Goal: Information Seeking & Learning: Learn about a topic

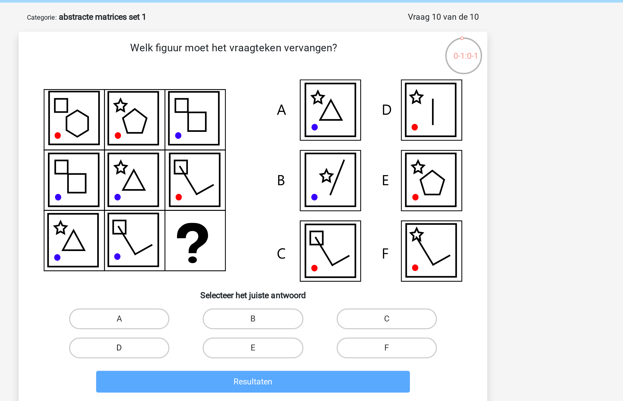
click at [260, 192] on label "D" at bounding box center [245, 194] width 50 height 10
click at [248, 194] on input "D" at bounding box center [246, 195] width 3 height 3
radio input "true"
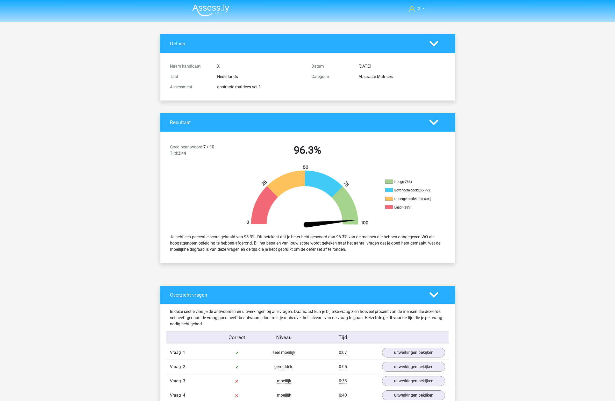
scroll to position [157, 0]
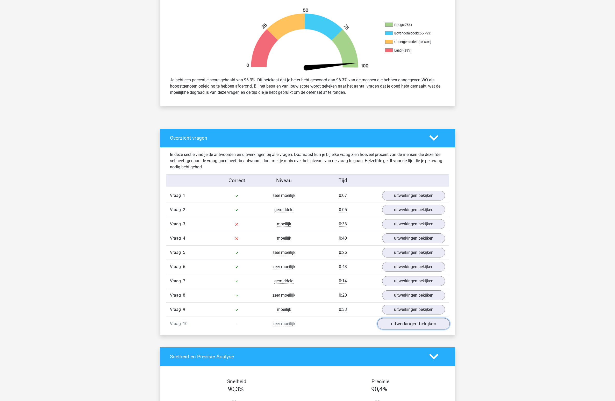
click at [417, 327] on link "uitwerkingen bekijken" at bounding box center [413, 323] width 72 height 11
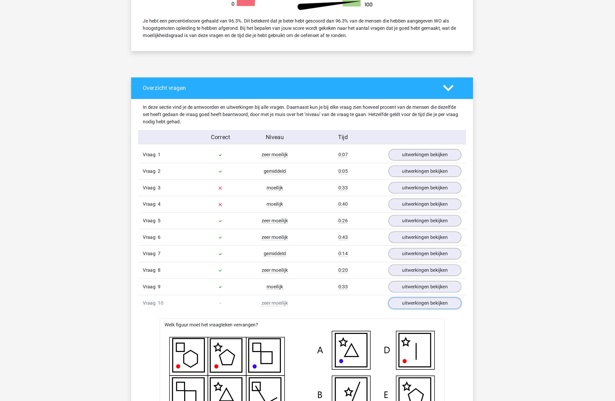
scroll to position [439, 0]
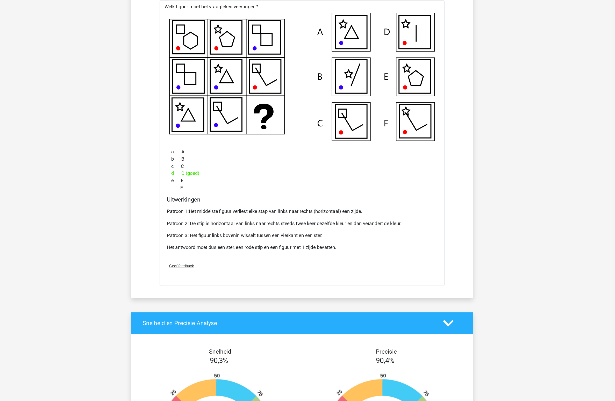
click at [290, 240] on div "Patroon 1:Het middelste figuur verliest elke stap van links naar rechts (horizo…" at bounding box center [308, 255] width 234 height 46
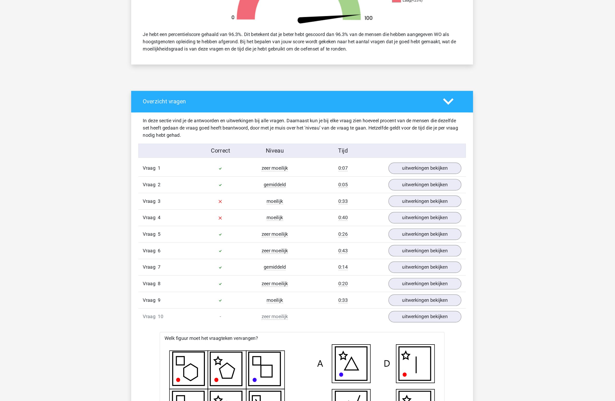
scroll to position [141, 0]
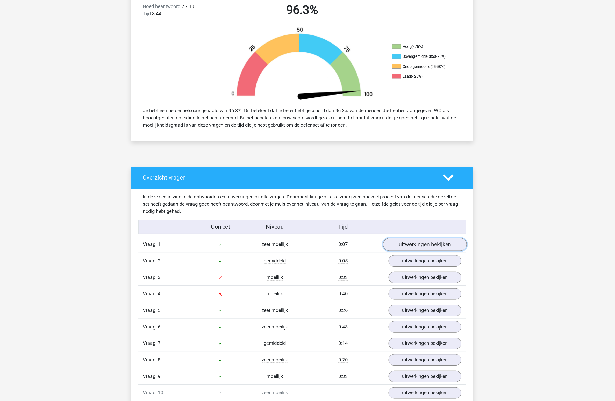
click at [407, 212] on link "uitwerkingen bekijken" at bounding box center [413, 210] width 72 height 11
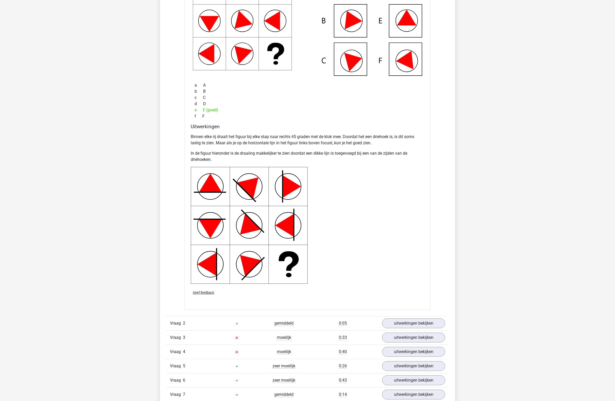
scroll to position [458, 0]
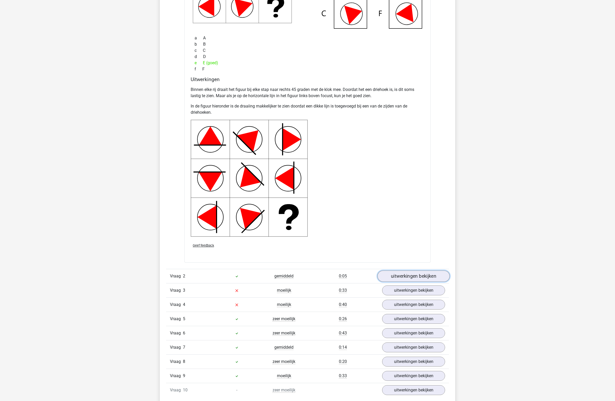
click at [387, 275] on link "uitwerkingen bekijken" at bounding box center [413, 275] width 72 height 11
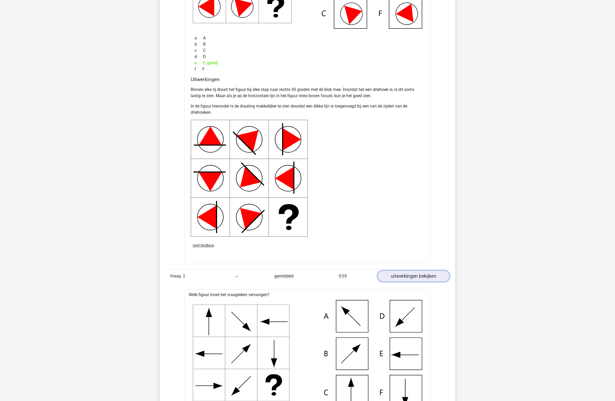
click at [387, 275] on link "uitwerkingen bekijken" at bounding box center [413, 275] width 72 height 11
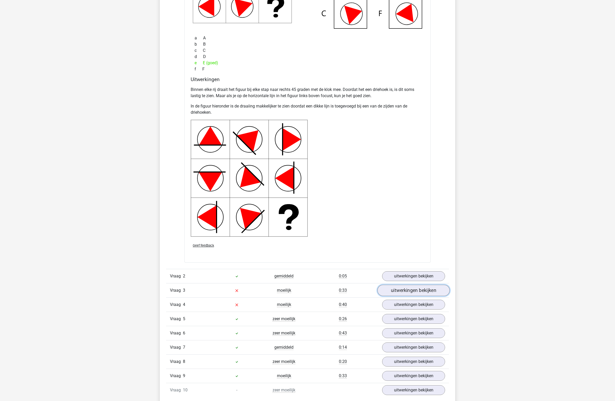
click at [398, 287] on link "uitwerkingen bekijken" at bounding box center [413, 290] width 72 height 11
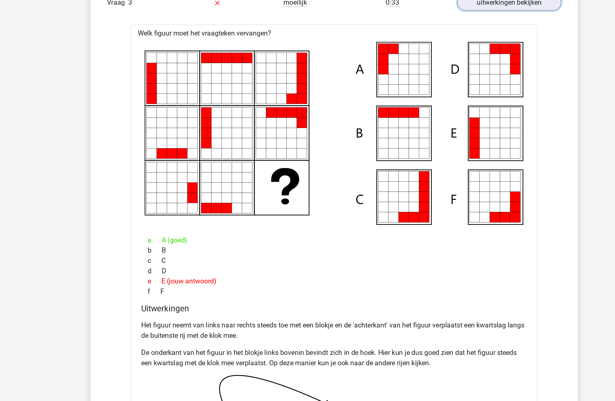
scroll to position [746, 0]
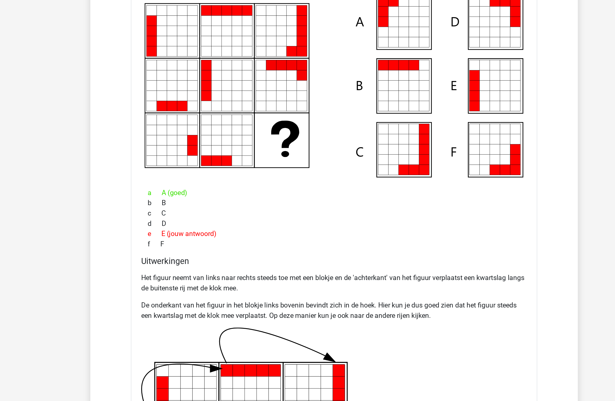
click at [300, 199] on p "Het figuur neemt van links naar rechts steeds toe met een blokje en de 'achterk…" at bounding box center [308, 201] width 234 height 12
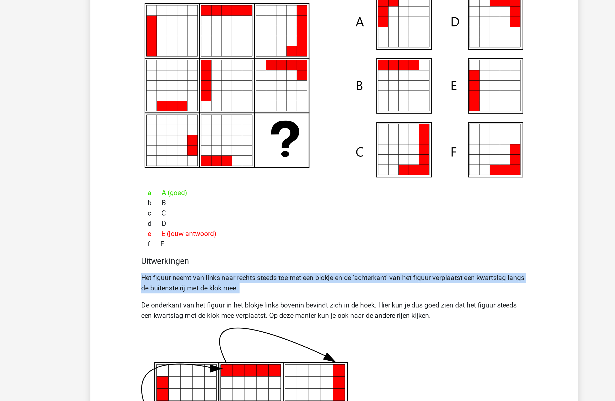
click at [300, 199] on p "Het figuur neemt van links naar rechts steeds toe met een blokje en de 'achterk…" at bounding box center [308, 201] width 234 height 12
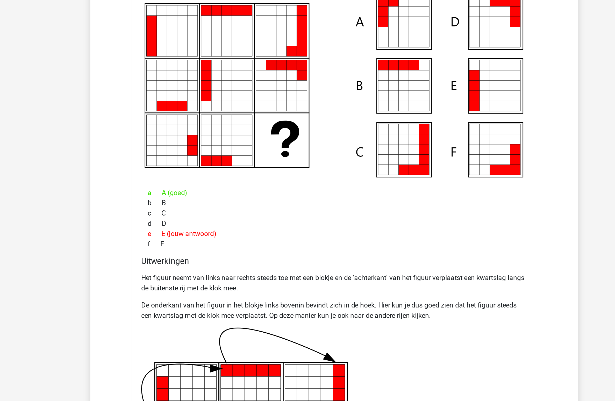
click at [303, 219] on p "De onderkant van het figuur in het blokje links bovenin bevindt zich in de hoek…" at bounding box center [308, 217] width 234 height 12
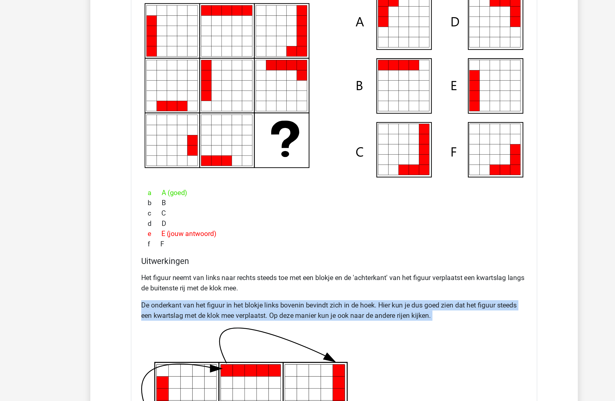
click at [303, 219] on p "De onderkant van het figuur in het blokje links bovenin bevindt zich in de hoek…" at bounding box center [308, 217] width 234 height 12
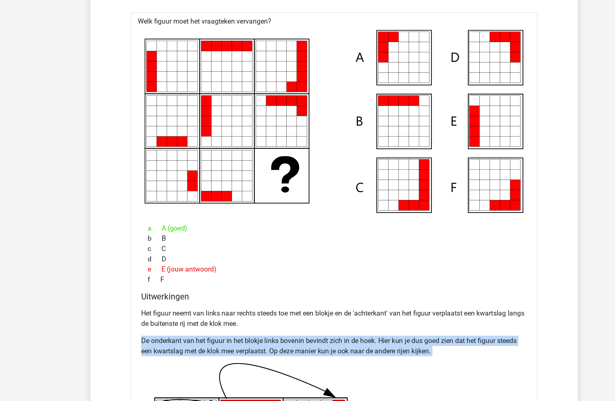
scroll to position [722, 0]
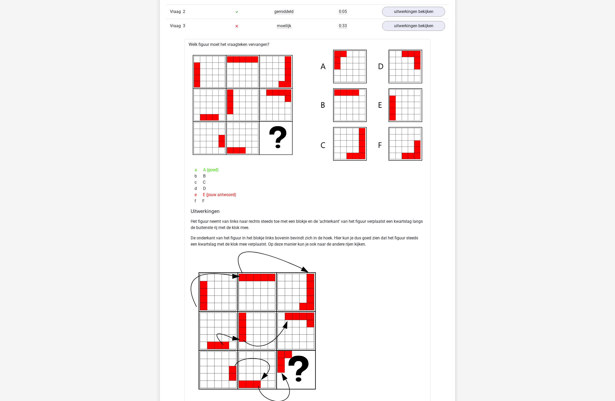
click at [363, 200] on div "f F" at bounding box center [308, 201] width 234 height 6
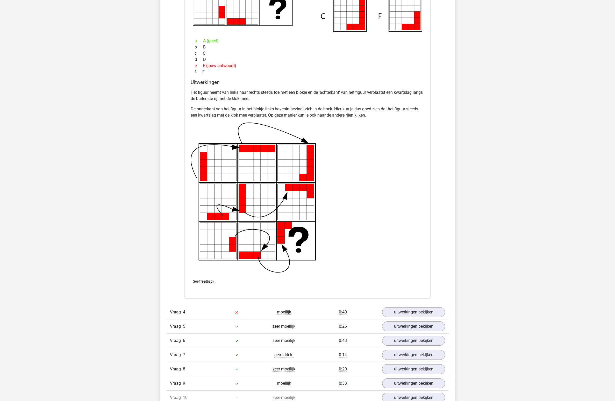
scroll to position [1078, 0]
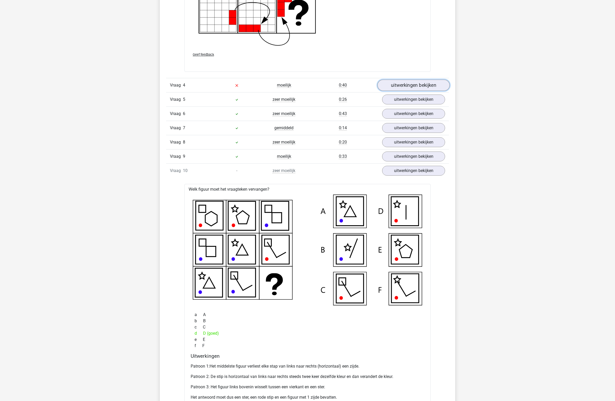
click at [394, 87] on link "uitwerkingen bekijken" at bounding box center [413, 85] width 72 height 11
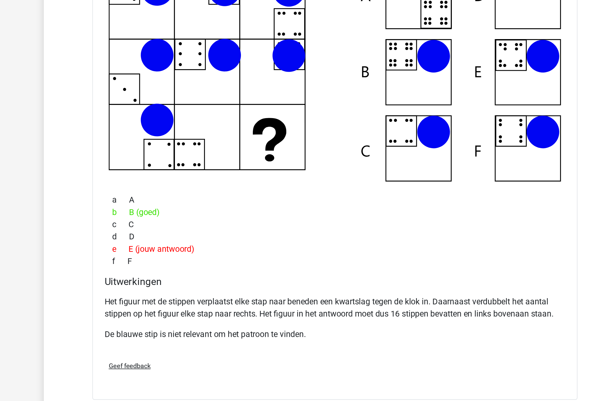
click at [242, 286] on p "Het figuur met de stippen verplaatst elke stap naar beneden een kwartslag tegen…" at bounding box center [308, 284] width 234 height 12
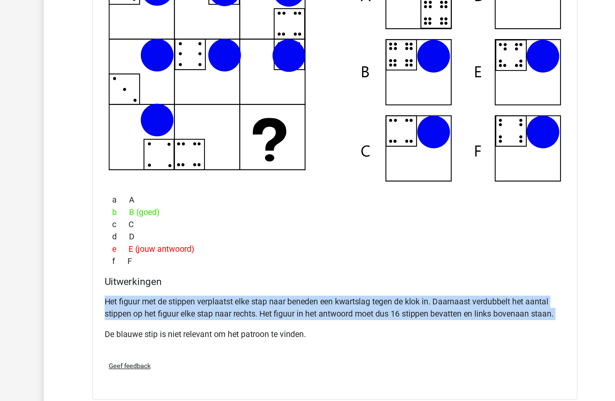
click at [242, 286] on p "Het figuur met de stippen verplaatst elke stap naar beneden een kwartslag tegen…" at bounding box center [308, 284] width 234 height 12
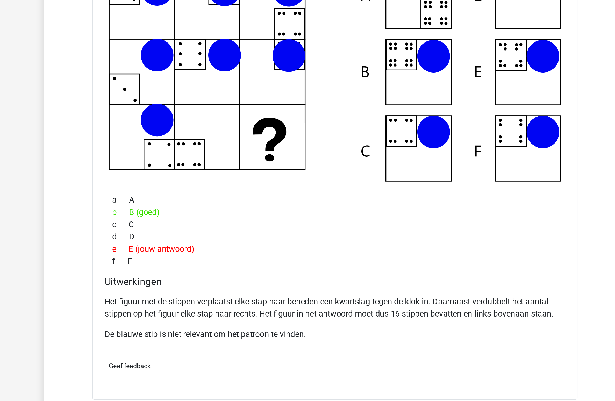
click at [242, 286] on p "Het figuur met de stippen verplaatst elke stap naar beneden een kwartslag tegen…" at bounding box center [308, 284] width 234 height 12
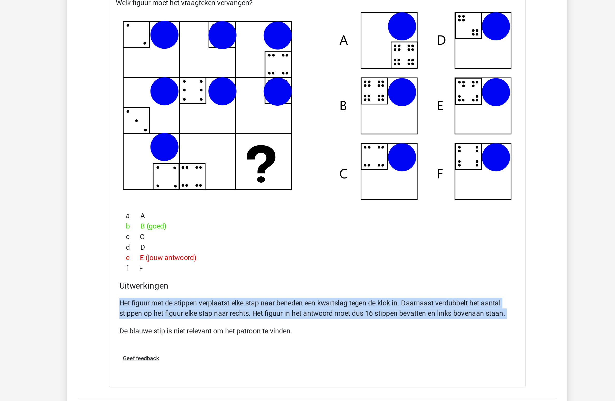
click at [374, 281] on p "Het figuur met de stippen verplaatst elke stap naar beneden een kwartslag tegen…" at bounding box center [308, 284] width 234 height 12
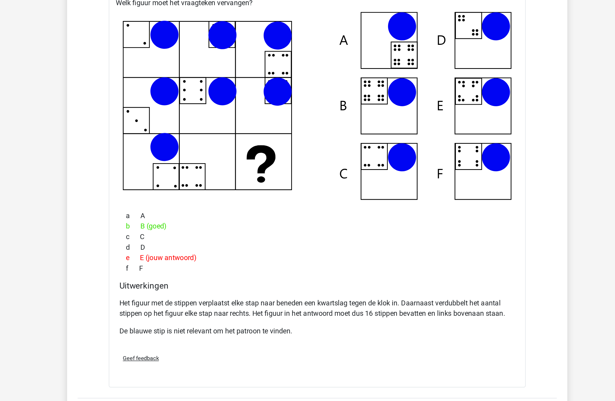
click at [385, 281] on p "Het figuur met de stippen verplaatst elke stap naar beneden een kwartslag tegen…" at bounding box center [308, 284] width 234 height 12
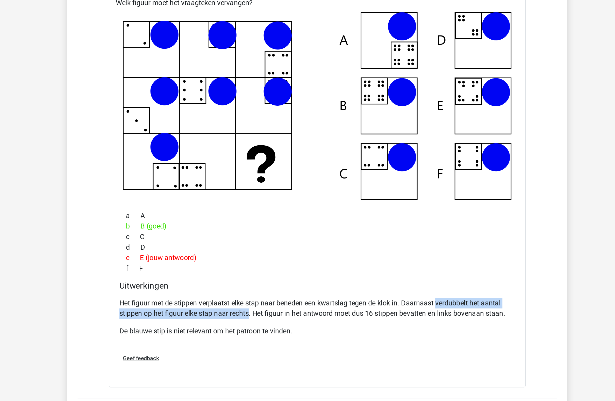
drag, startPoint x: 385, startPoint y: 281, endPoint x: 260, endPoint y: 287, distance: 125.8
click at [260, 287] on p "Het figuur met de stippen verplaatst elke stap naar beneden een kwartslag tegen…" at bounding box center [308, 284] width 234 height 12
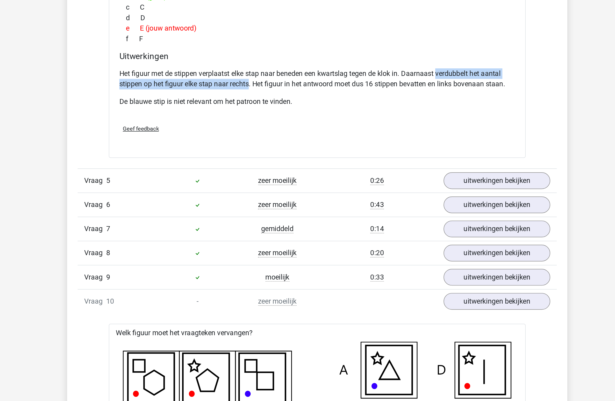
scroll to position [1171, 0]
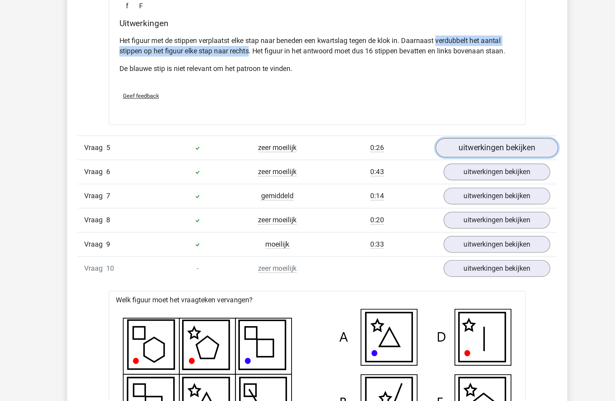
click at [406, 255] on link "uitwerkingen bekijken" at bounding box center [413, 251] width 72 height 11
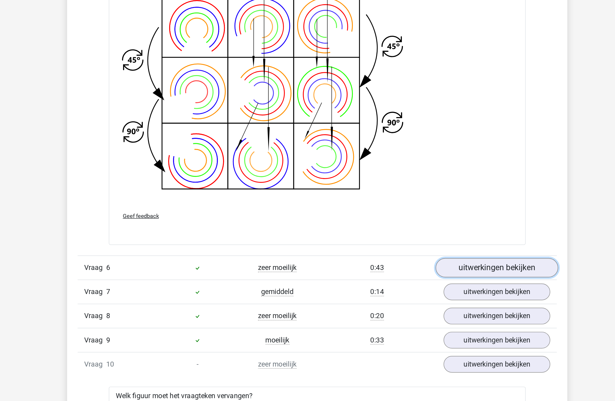
click at [402, 319] on link "uitwerkingen bekijken" at bounding box center [413, 321] width 72 height 11
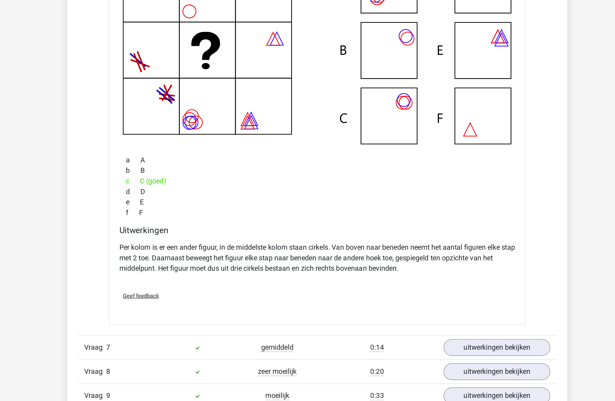
scroll to position [1752, 0]
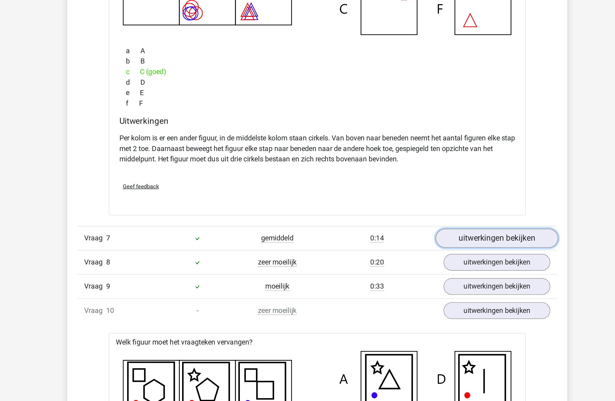
click at [414, 305] on link "uitwerkingen bekijken" at bounding box center [413, 304] width 72 height 11
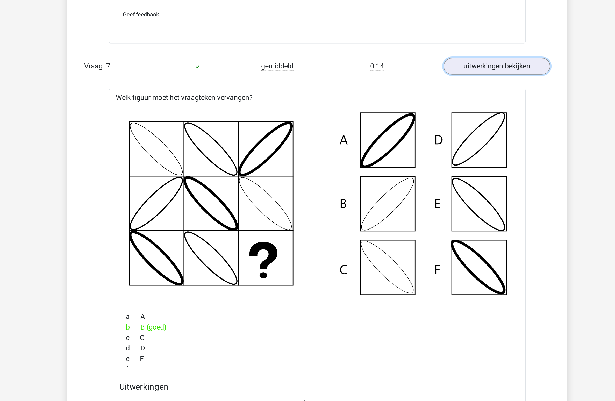
scroll to position [1994, 0]
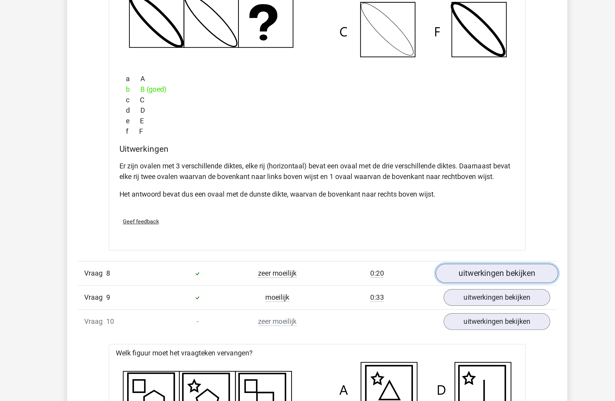
click at [404, 325] on link "uitwerkingen bekijken" at bounding box center [413, 325] width 72 height 11
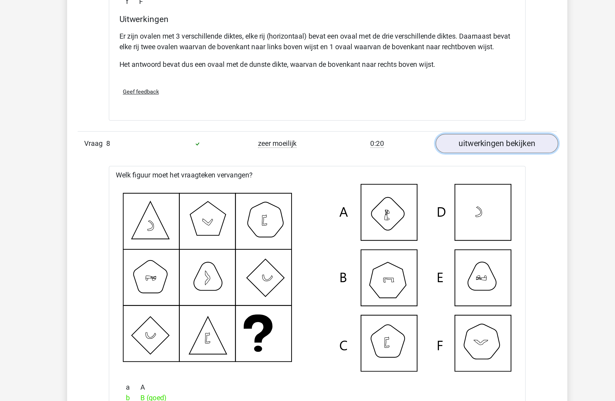
scroll to position [2149, 0]
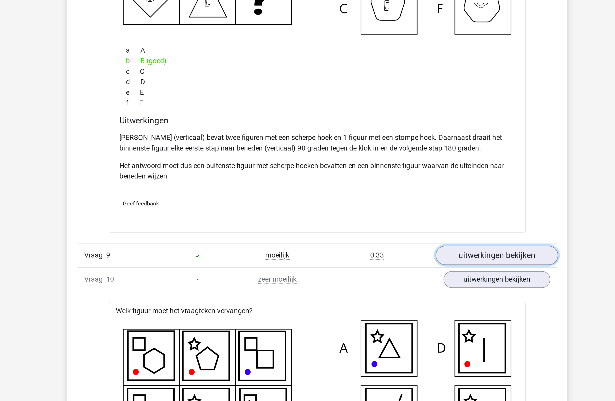
click at [410, 317] on link "uitwerkingen bekijken" at bounding box center [413, 314] width 72 height 11
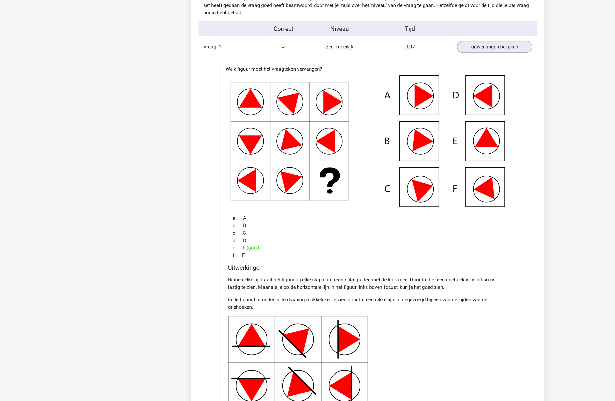
scroll to position [0, 0]
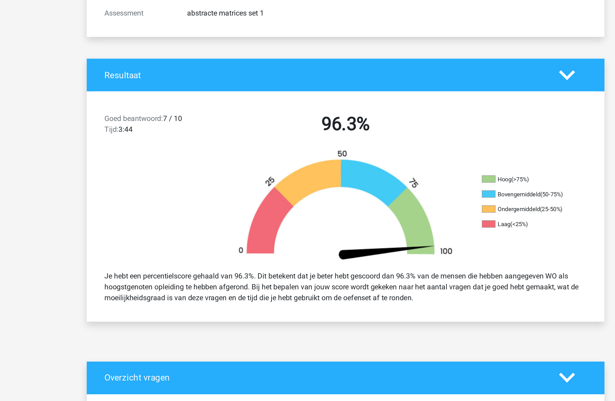
click at [301, 155] on h2 "96.3%" at bounding box center [308, 150] width 134 height 12
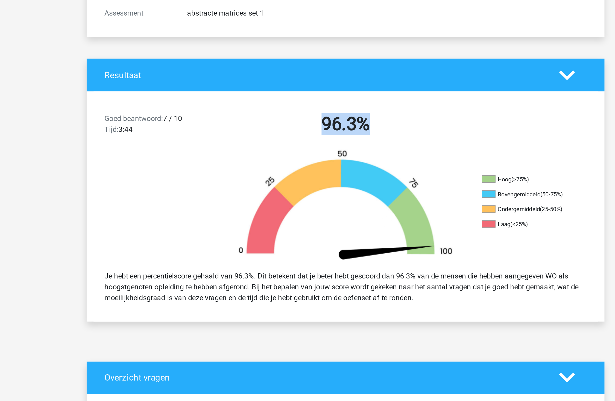
click at [301, 155] on h2 "96.3%" at bounding box center [308, 150] width 134 height 12
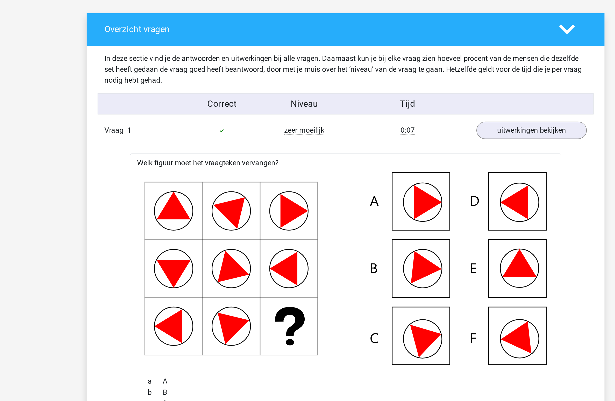
click at [301, 248] on div "zeer moeilijk" at bounding box center [283, 246] width 47 height 6
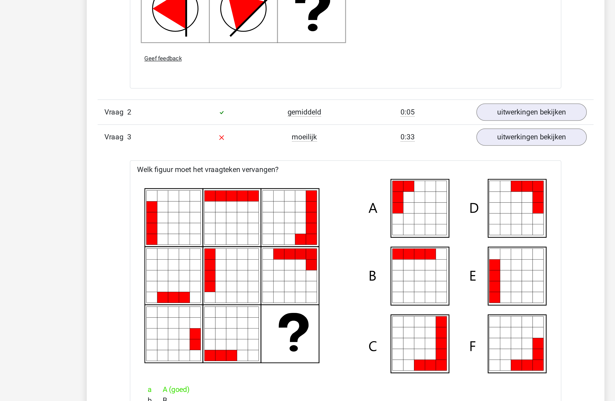
scroll to position [628, 0]
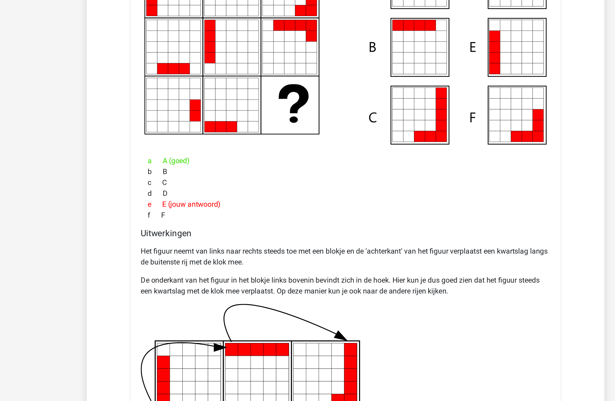
drag, startPoint x: 301, startPoint y: 247, endPoint x: 301, endPoint y: 162, distance: 85.5
click at [301, 162] on icon at bounding box center [307, 198] width 229 height 111
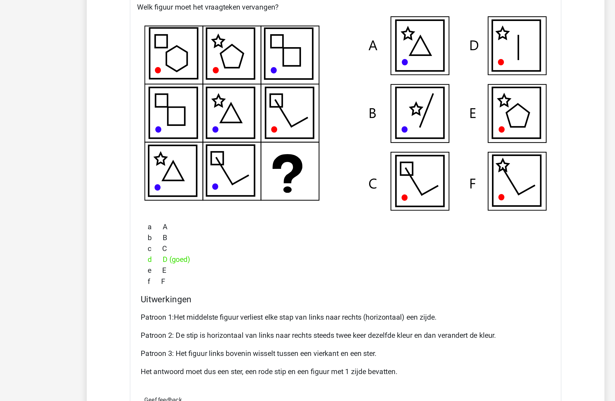
scroll to position [3146, 0]
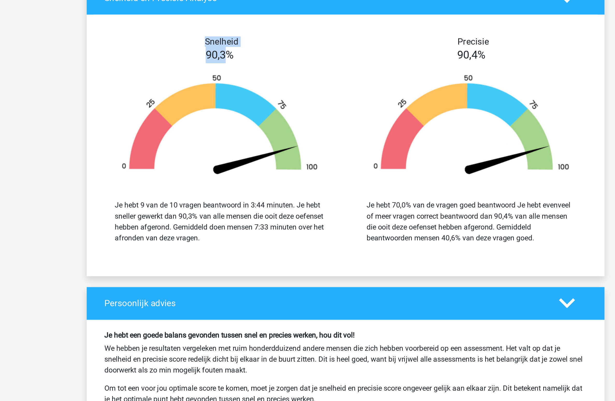
drag, startPoint x: 214, startPoint y: 109, endPoint x: 239, endPoint y: 123, distance: 28.2
click at [239, 123] on div "Snelheid 90,3% Je hebt 9 van de 10 vragen beantwoord in 3:44 minuten. Je hebt s…" at bounding box center [307, 173] width 295 height 137
click at [239, 123] on span "90,3%" at bounding box center [236, 121] width 16 height 7
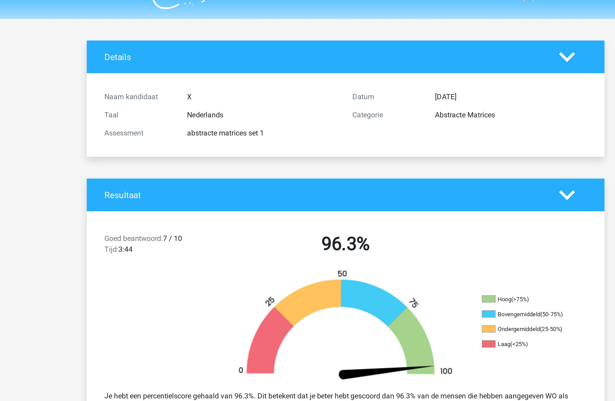
scroll to position [0, 0]
